Goal: Transaction & Acquisition: Download file/media

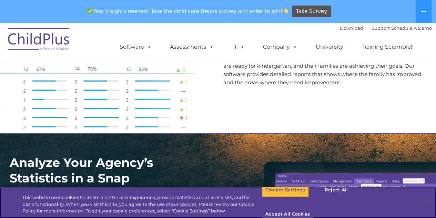
scroll to position [880, 0]
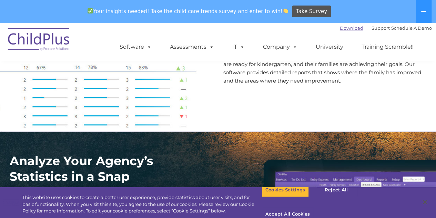
click at [343, 29] on link "Download" at bounding box center [351, 28] width 23 height 6
click at [314, 207] on button "Accept All Cookies" at bounding box center [288, 214] width 52 height 14
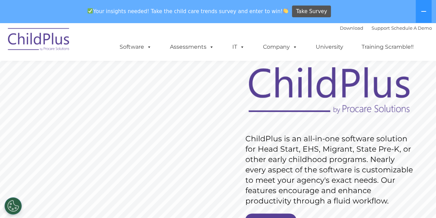
scroll to position [0, 0]
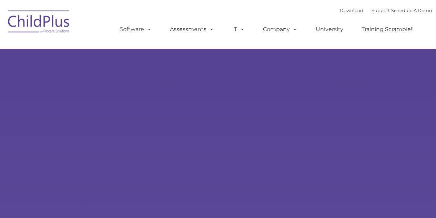
type input ""
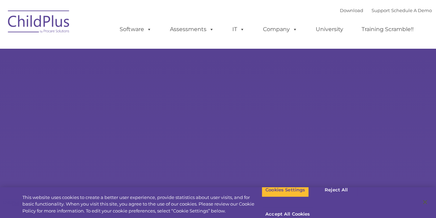
select select "MEDIUM"
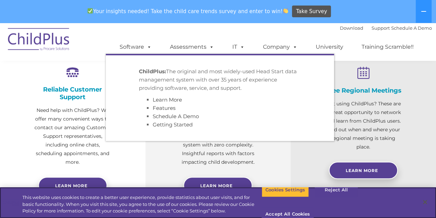
scroll to position [268, 0]
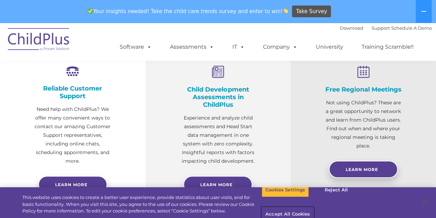
drag, startPoint x: 393, startPoint y: 197, endPoint x: 383, endPoint y: 199, distance: 10.6
click at [314, 207] on button "Accept All Cookies" at bounding box center [288, 214] width 52 height 14
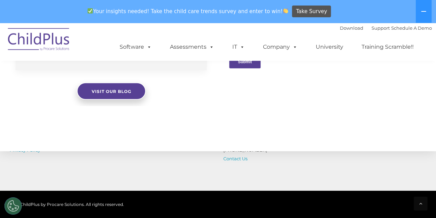
scroll to position [842, 0]
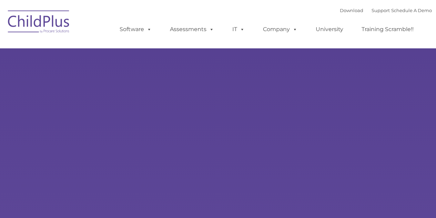
type input ""
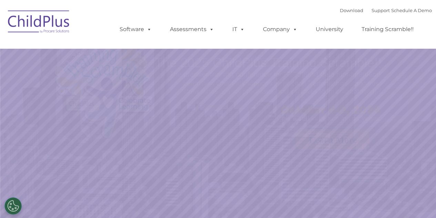
select select "MEDIUM"
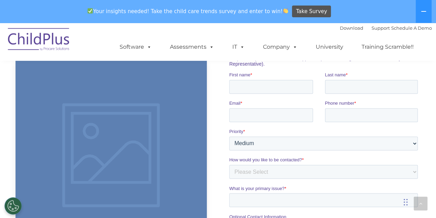
scroll to position [488, 0]
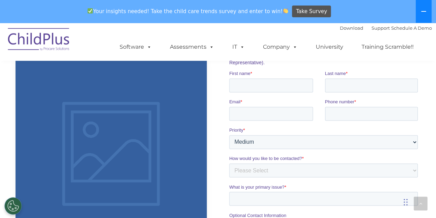
click at [426, 13] on icon at bounding box center [424, 12] width 6 height 6
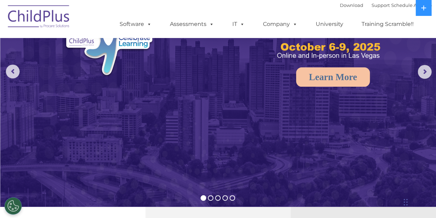
scroll to position [0, 0]
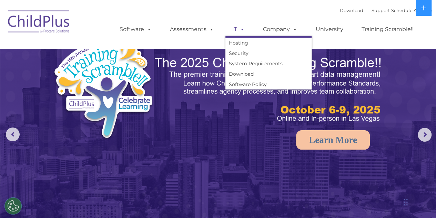
click at [246, 31] on link "IT" at bounding box center [239, 29] width 26 height 14
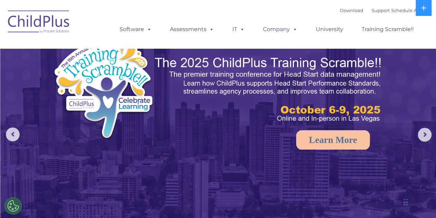
click at [275, 29] on link "Company" at bounding box center [280, 29] width 48 height 14
click at [331, 31] on link "University" at bounding box center [329, 29] width 41 height 14
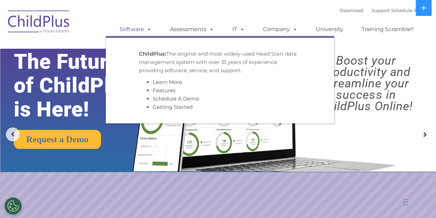
click at [145, 28] on span at bounding box center [148, 29] width 8 height 7
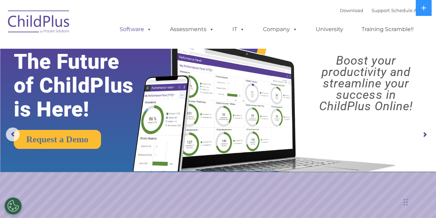
click at [145, 28] on span at bounding box center [148, 29] width 8 height 7
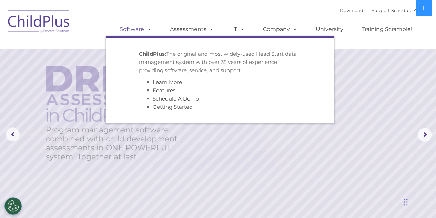
click at [148, 29] on span at bounding box center [148, 29] width 8 height 7
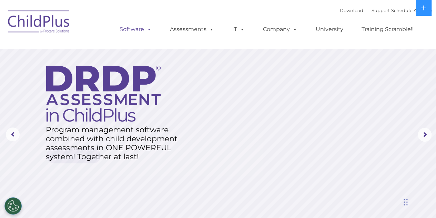
click at [148, 29] on span at bounding box center [148, 29] width 8 height 7
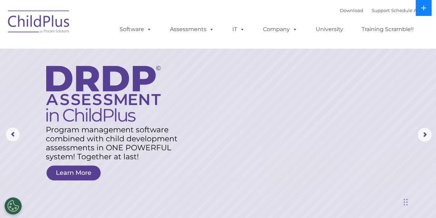
click at [422, 5] on icon at bounding box center [424, 8] width 6 height 6
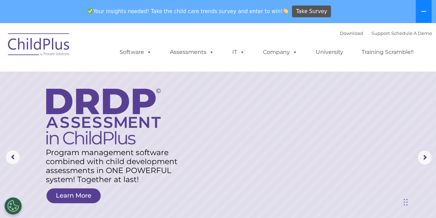
click at [422, 5] on button at bounding box center [424, 11] width 16 height 23
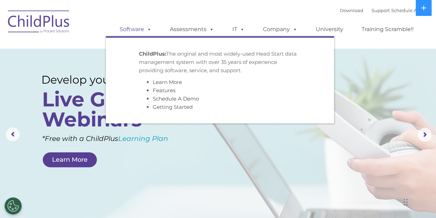
click at [157, 26] on link "Software" at bounding box center [136, 29] width 46 height 14
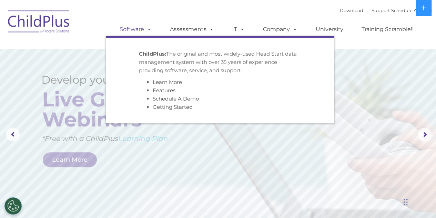
click at [146, 32] on span at bounding box center [148, 29] width 8 height 7
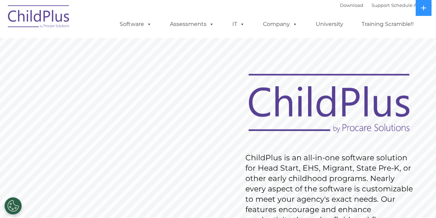
click at [146, 32] on ul "Software ChildPlus: The original and most widely-used Head Start data managemen…" at bounding box center [269, 24] width 326 height 28
click at [346, 8] on link "Download" at bounding box center [351, 5] width 23 height 6
